Goal: Information Seeking & Learning: Learn about a topic

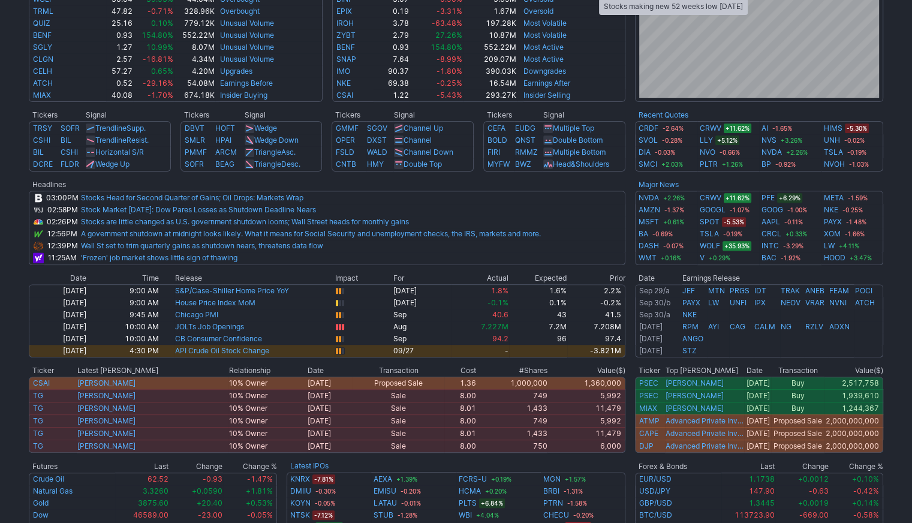
scroll to position [501, 0]
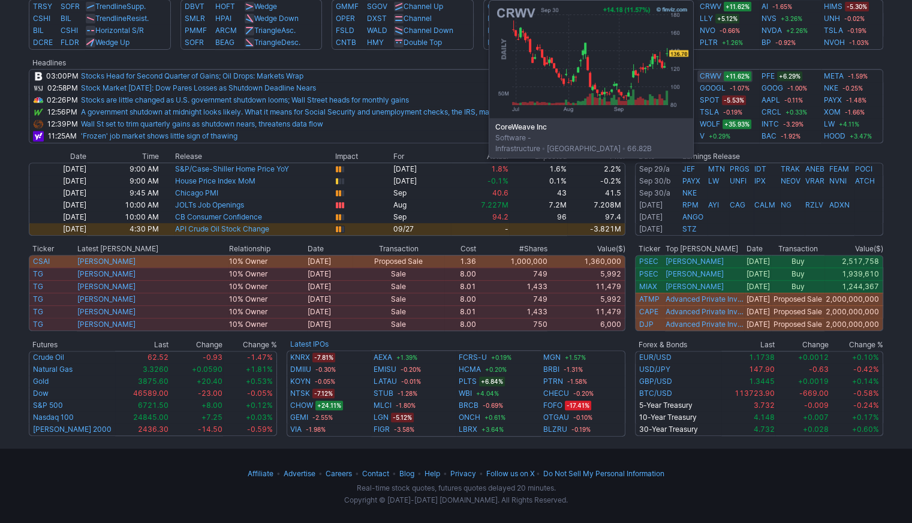
click at [601, 75] on link "CRWV" at bounding box center [711, 76] width 22 height 12
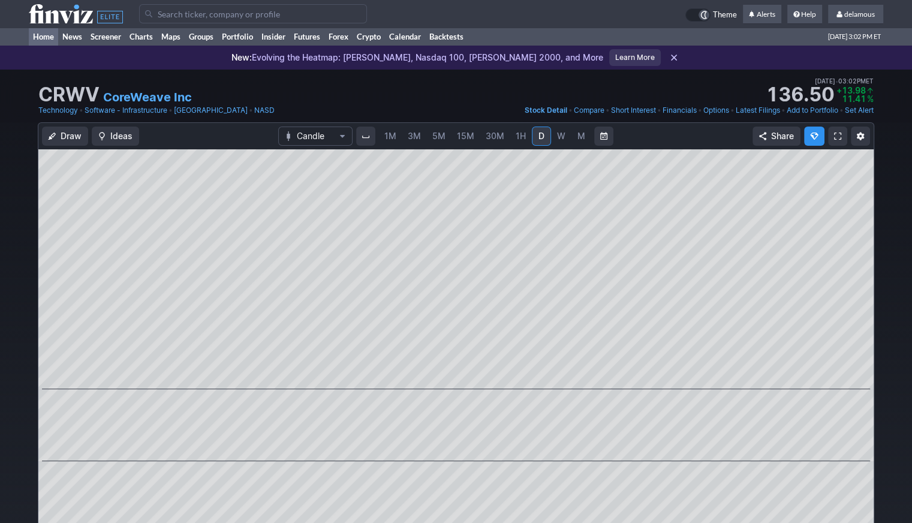
click at [42, 37] on link "Home" at bounding box center [43, 37] width 29 height 18
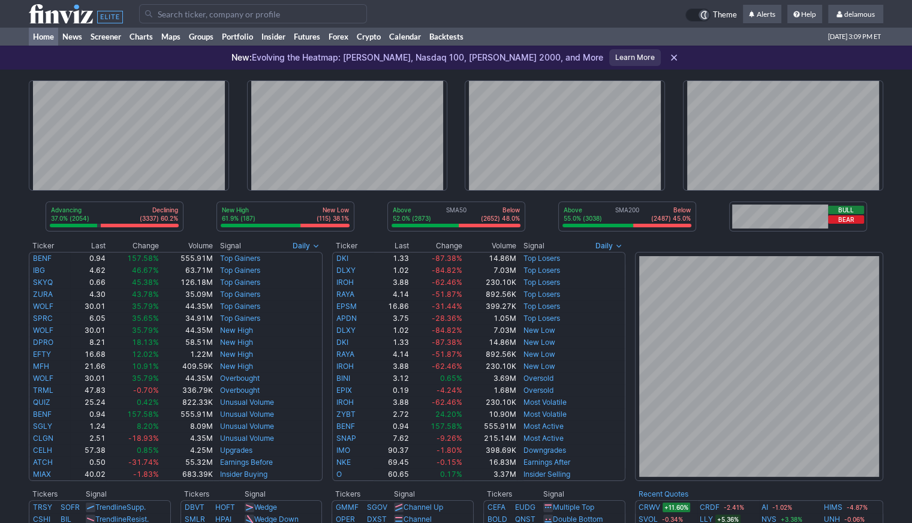
scroll to position [457, 0]
